Goal: Check status: Check status

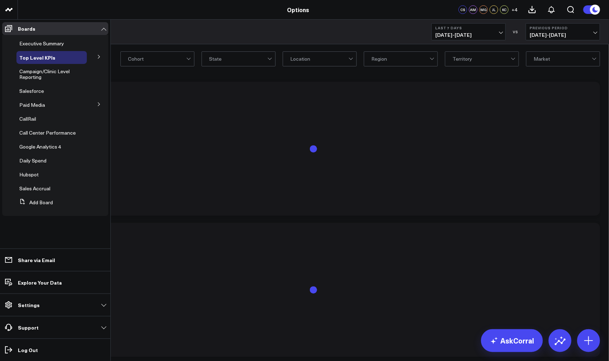
click at [99, 58] on icon at bounding box center [99, 57] width 2 height 4
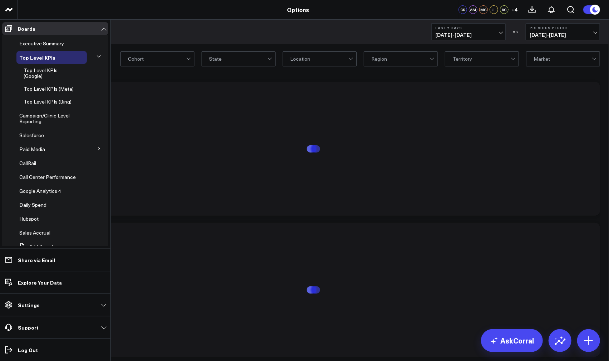
click at [99, 58] on button at bounding box center [99, 56] width 11 height 19
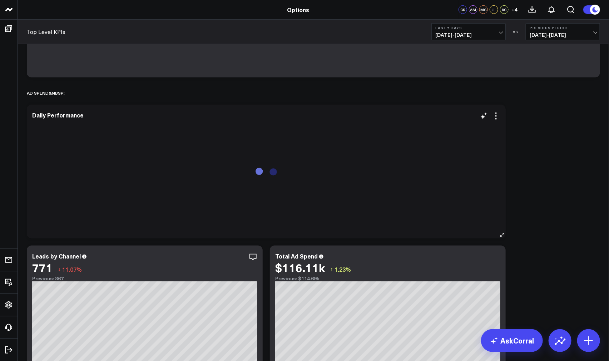
scroll to position [278, 0]
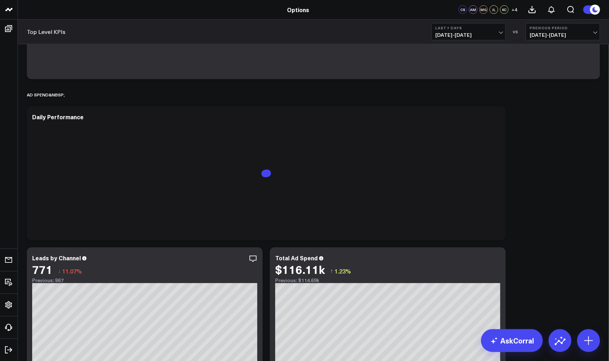
click at [491, 34] on span "[DATE] - [DATE]" at bounding box center [468, 35] width 66 height 6
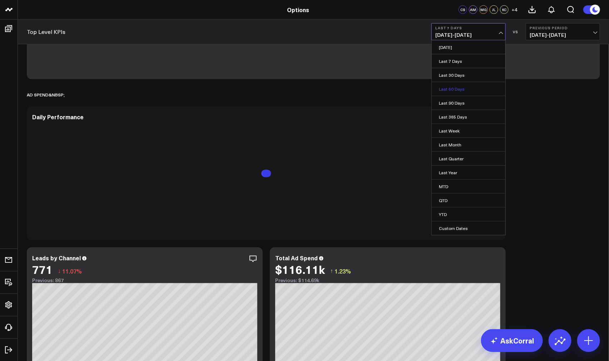
click at [454, 92] on link "Last 60 Days" at bounding box center [469, 89] width 74 height 14
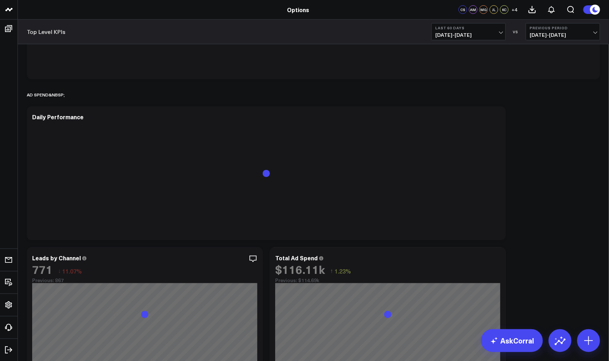
click at [455, 34] on span "[DATE] - [DATE]" at bounding box center [468, 35] width 66 height 6
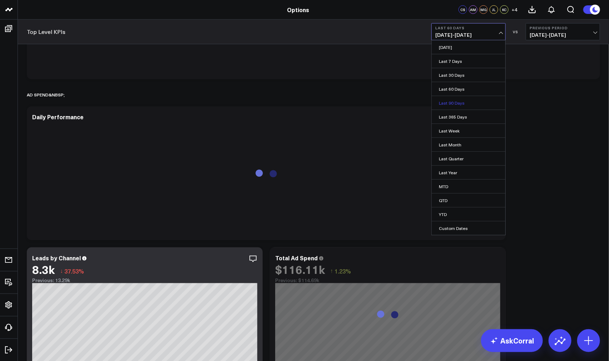
click at [460, 103] on link "Last 90 Days" at bounding box center [469, 103] width 74 height 14
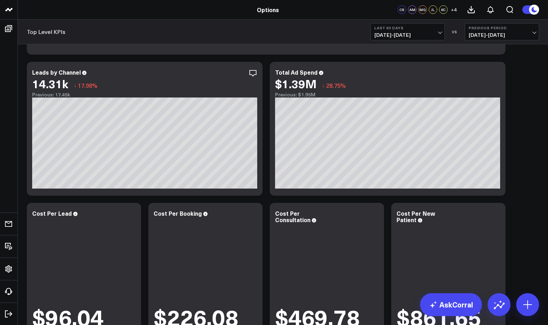
scroll to position [404, 0]
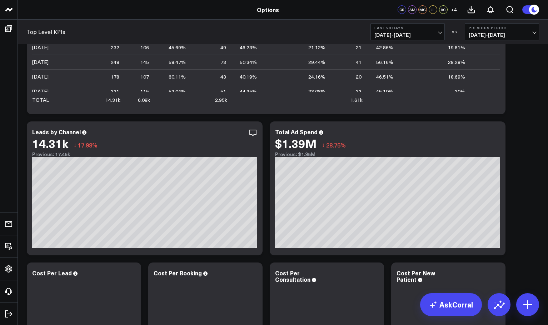
click at [417, 32] on span "[DATE] - [DATE]" at bounding box center [408, 35] width 66 height 6
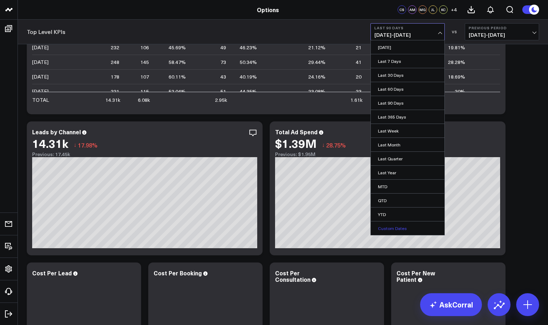
click at [390, 228] on link "Custom Dates" at bounding box center [408, 229] width 74 height 14
select select "7"
select select "2025"
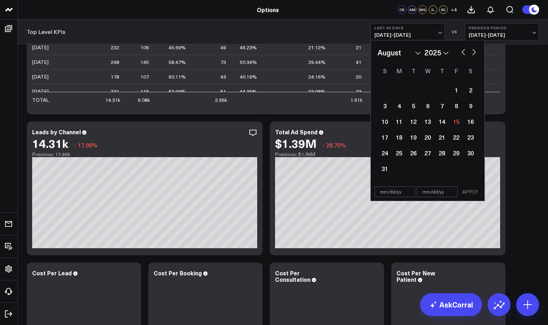
click at [462, 52] on button "button" at bounding box center [463, 51] width 7 height 9
select select "6"
select select "2025"
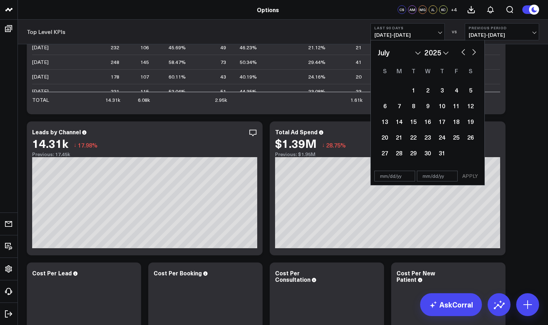
click at [462, 52] on button "button" at bounding box center [463, 51] width 7 height 9
select select "5"
select select "2025"
click at [382, 139] on div "22" at bounding box center [385, 137] width 14 height 14
type input "[DATE]"
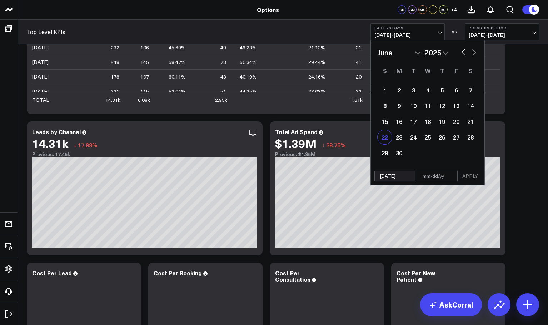
select select "5"
select select "2025"
click at [386, 138] on div "22" at bounding box center [385, 137] width 14 height 14
type input "[DATE]"
select select "5"
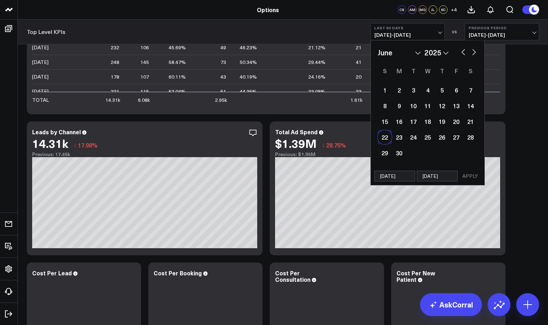
select select "2025"
click at [469, 177] on button "APPLY" at bounding box center [470, 176] width 21 height 11
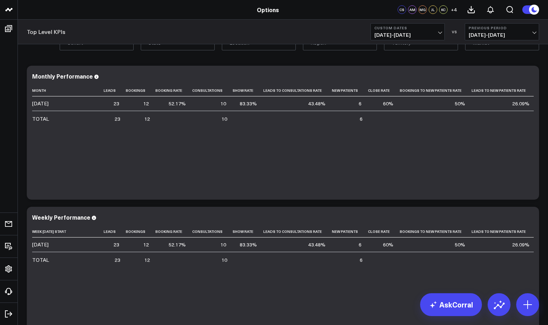
scroll to position [12, 0]
